Goal: Communication & Community: Answer question/provide support

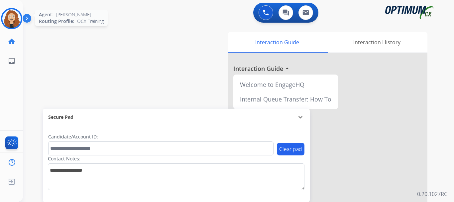
click at [9, 17] on img at bounding box center [11, 18] width 19 height 19
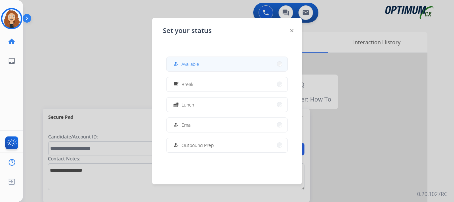
click at [246, 62] on button "how_to_reg Available" at bounding box center [227, 64] width 121 height 14
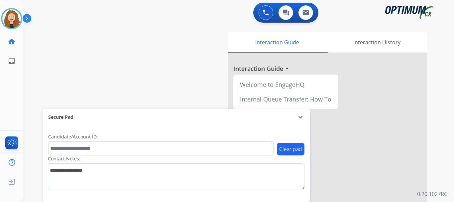
click at [42, 57] on div "swap_horiz Break voice bridge close_fullscreen Connect 3-Way Call merge_type Se…" at bounding box center [230, 162] width 415 height 277
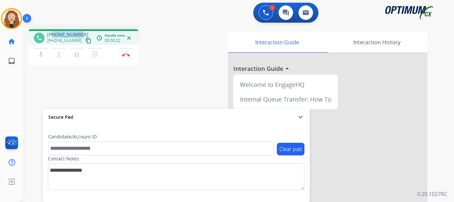
drag, startPoint x: 53, startPoint y: 34, endPoint x: 80, endPoint y: 34, distance: 27.6
click at [80, 34] on div "[PHONE_NUMBER] [PHONE_NUMBER] content_copy" at bounding box center [69, 37] width 45 height 13
copy span "9044159844"
click at [129, 56] on img at bounding box center [126, 54] width 8 height 3
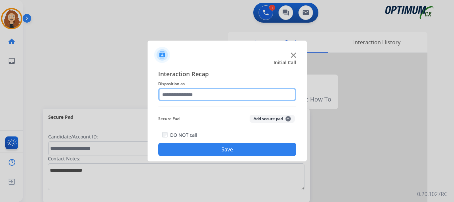
click at [191, 97] on input "text" at bounding box center [227, 94] width 138 height 13
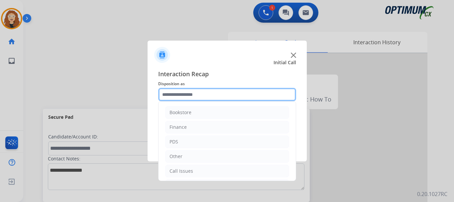
scroll to position [45, 0]
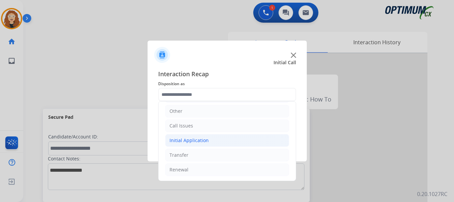
click at [229, 144] on li "Initial Application" at bounding box center [227, 140] width 124 height 13
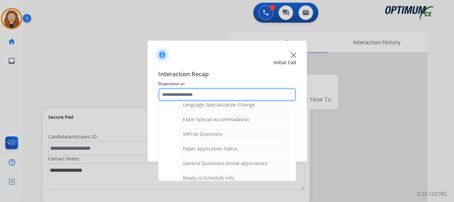
scroll to position [352, 0]
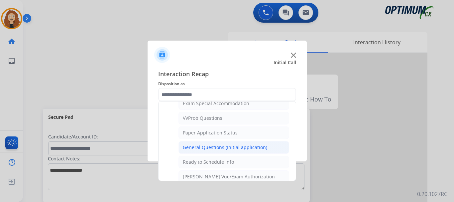
click at [257, 147] on div "General Questions (Initial application)" at bounding box center [225, 147] width 84 height 7
type input "**********"
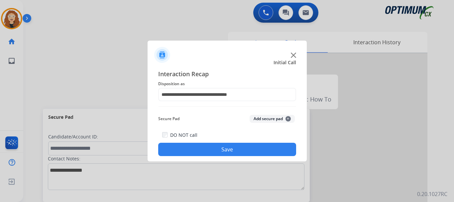
click at [256, 147] on button "Save" at bounding box center [227, 149] width 138 height 13
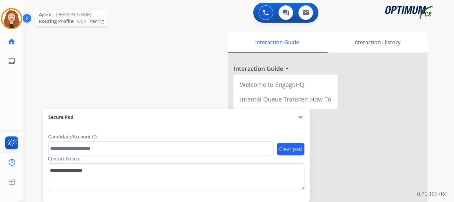
click at [16, 14] on img at bounding box center [11, 18] width 19 height 19
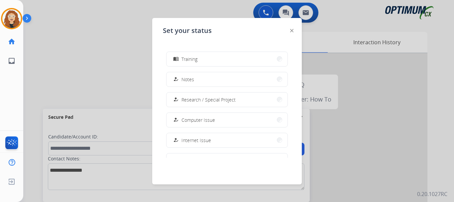
scroll to position [166, 0]
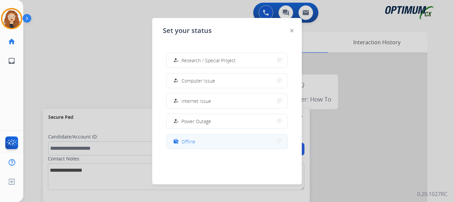
click at [192, 140] on span "Offline" at bounding box center [189, 141] width 14 height 7
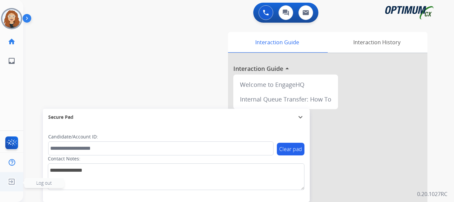
click at [11, 180] on img at bounding box center [12, 181] width 12 height 13
click at [31, 184] on span "Log out" at bounding box center [44, 183] width 40 height 10
